Goal: Task Accomplishment & Management: Manage account settings

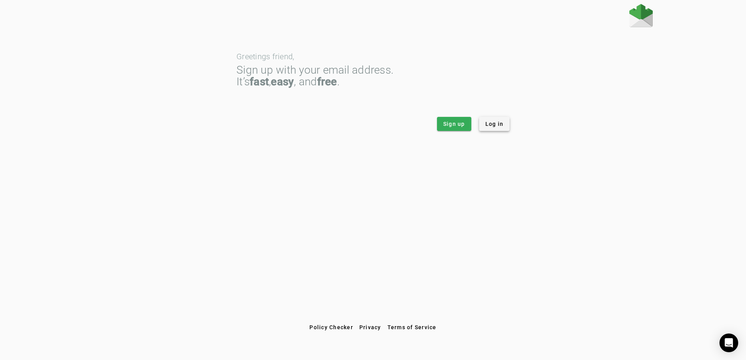
click at [494, 123] on span "Log in" at bounding box center [494, 124] width 18 height 8
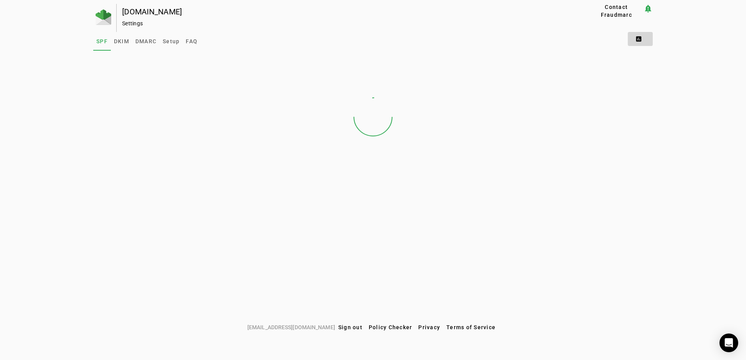
click at [640, 37] on span at bounding box center [640, 39] width 25 height 19
click at [647, 59] on span "DMARC Report" at bounding box center [657, 58] width 46 height 9
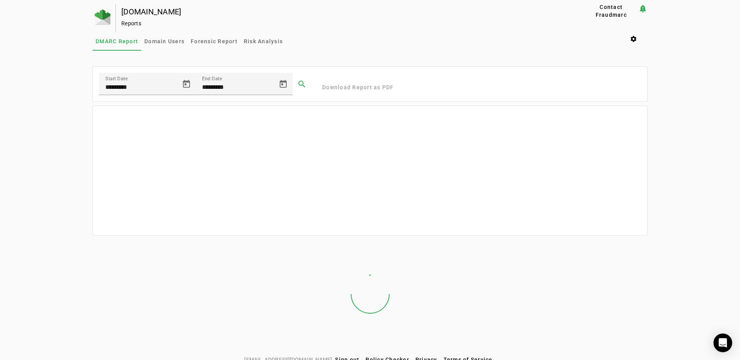
click at [361, 88] on mat-card-content "Start Date ********* End Date ********* search Download Report as PDF" at bounding box center [370, 84] width 554 height 35
click at [638, 39] on span at bounding box center [635, 39] width 25 height 19
click at [638, 39] on div at bounding box center [370, 180] width 740 height 360
click at [623, 15] on span "Contact Fraudmarc" at bounding box center [611, 11] width 48 height 16
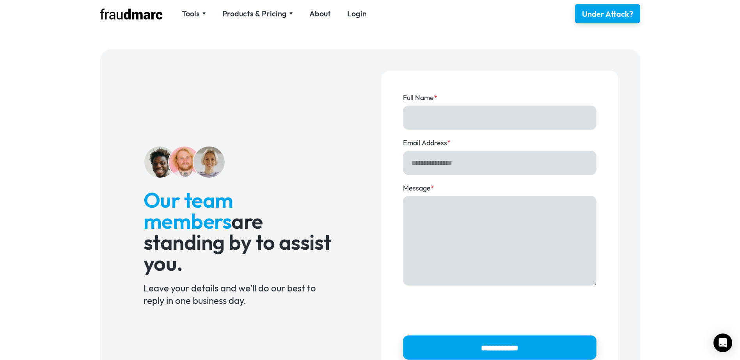
click at [456, 111] on input "Full Name *" at bounding box center [499, 118] width 193 height 24
type input "*********"
click at [448, 162] on input "Email Address *" at bounding box center [499, 163] width 193 height 24
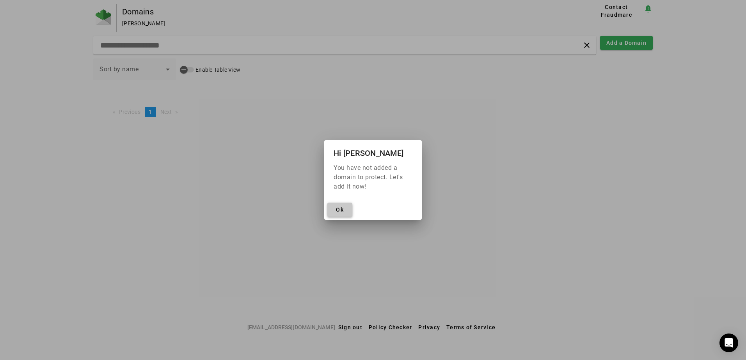
click at [341, 213] on span "Ok" at bounding box center [340, 210] width 8 height 6
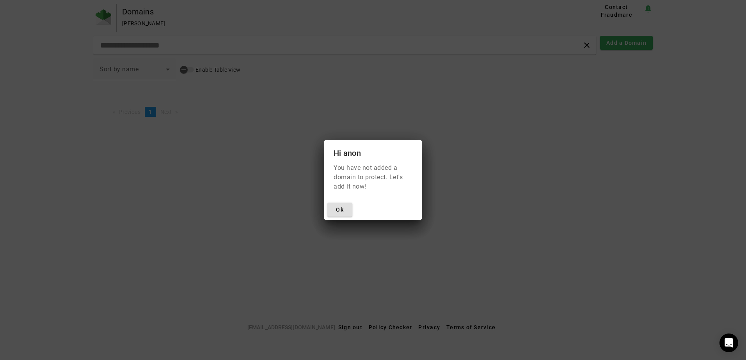
click at [135, 16] on div at bounding box center [373, 180] width 746 height 360
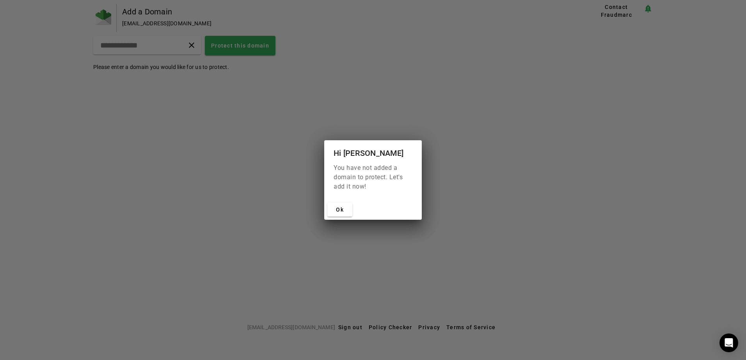
click at [141, 21] on div at bounding box center [373, 180] width 746 height 360
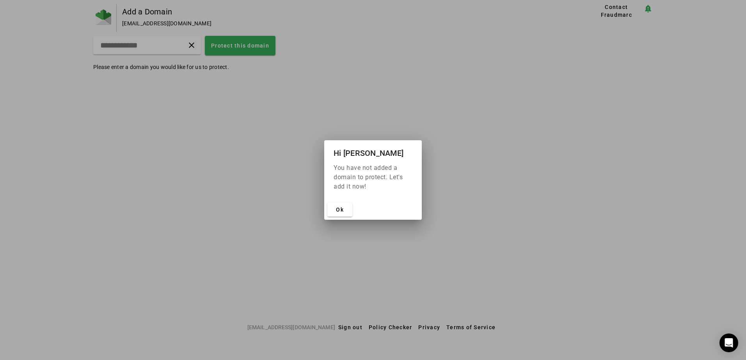
click at [141, 21] on div at bounding box center [373, 180] width 746 height 360
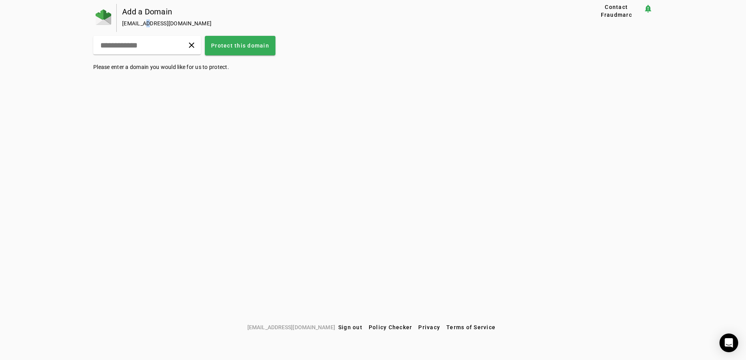
click at [141, 21] on div "jeffalty@jeffreyspc.com" at bounding box center [343, 24] width 442 height 8
drag, startPoint x: 141, startPoint y: 21, endPoint x: 134, endPoint y: 21, distance: 7.4
click at [134, 21] on div "jeffalty@jeffreyspc.com" at bounding box center [343, 24] width 442 height 8
click at [134, 7] on div "Add a Domain jeffalty@jeffreyspc.com" at bounding box center [341, 18] width 449 height 28
click at [110, 14] on img at bounding box center [104, 17] width 16 height 16
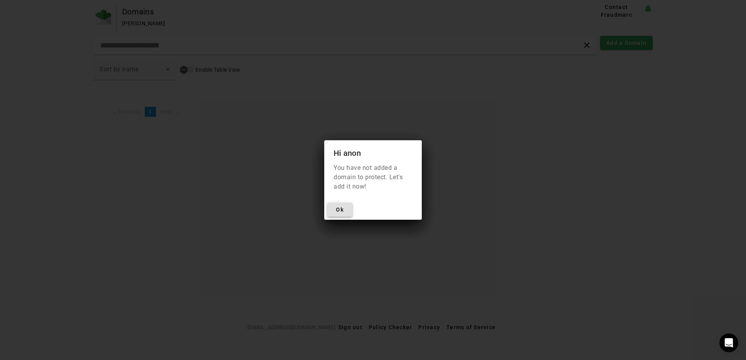
click at [339, 209] on span "Ok" at bounding box center [340, 210] width 8 height 6
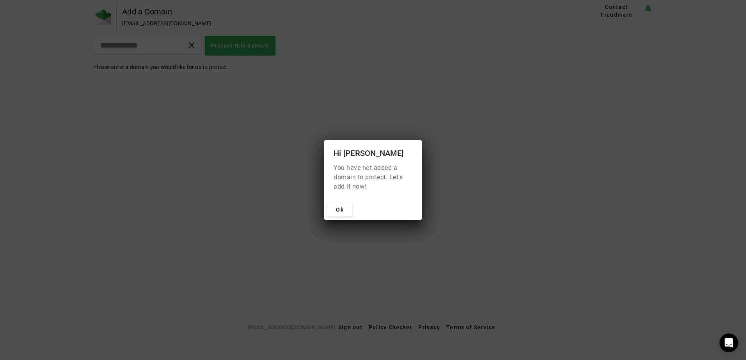
click at [132, 43] on div at bounding box center [373, 180] width 746 height 360
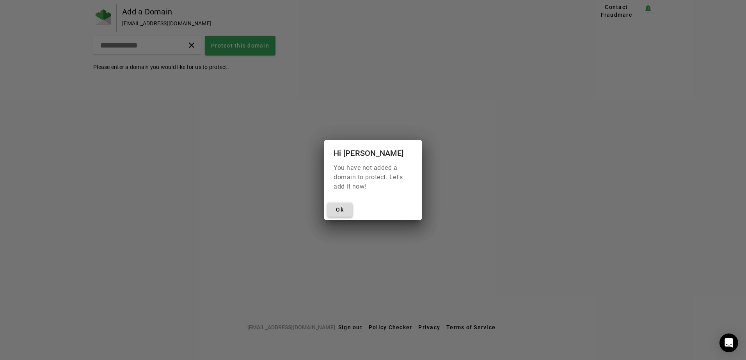
click at [347, 208] on span at bounding box center [339, 209] width 25 height 19
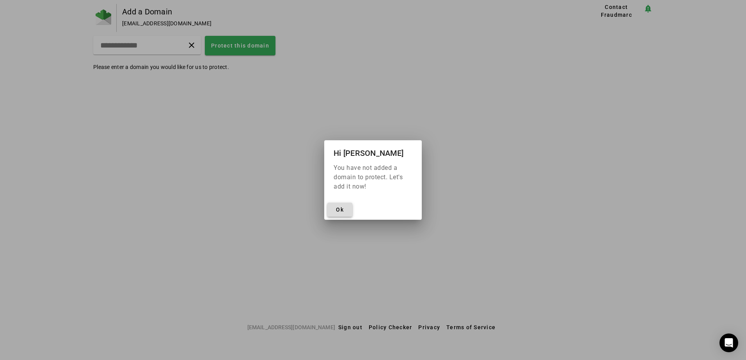
click at [342, 212] on span "Ok" at bounding box center [340, 210] width 8 height 6
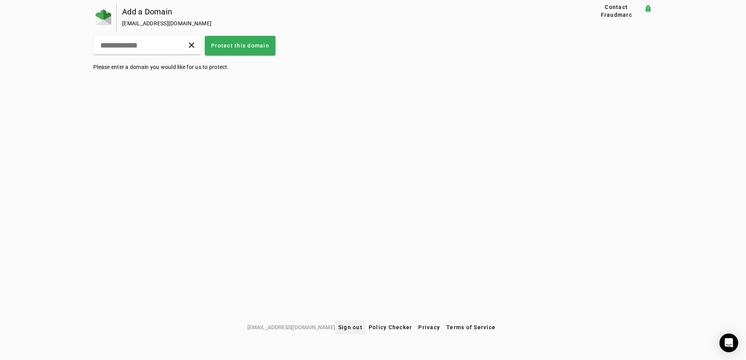
click at [341, 328] on span "Sign out" at bounding box center [350, 328] width 24 height 6
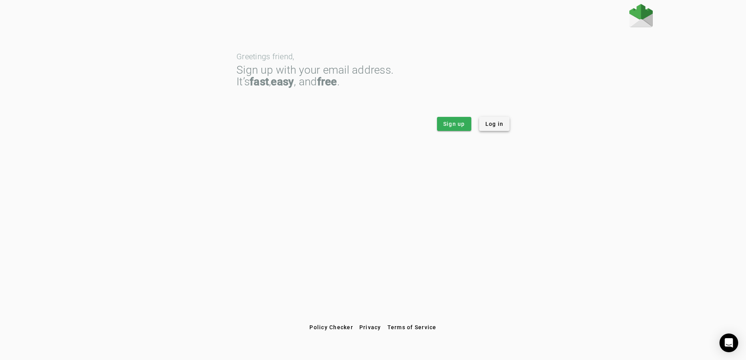
click at [500, 124] on span "Log in" at bounding box center [494, 124] width 18 height 8
